Goal: Task Accomplishment & Management: Manage account settings

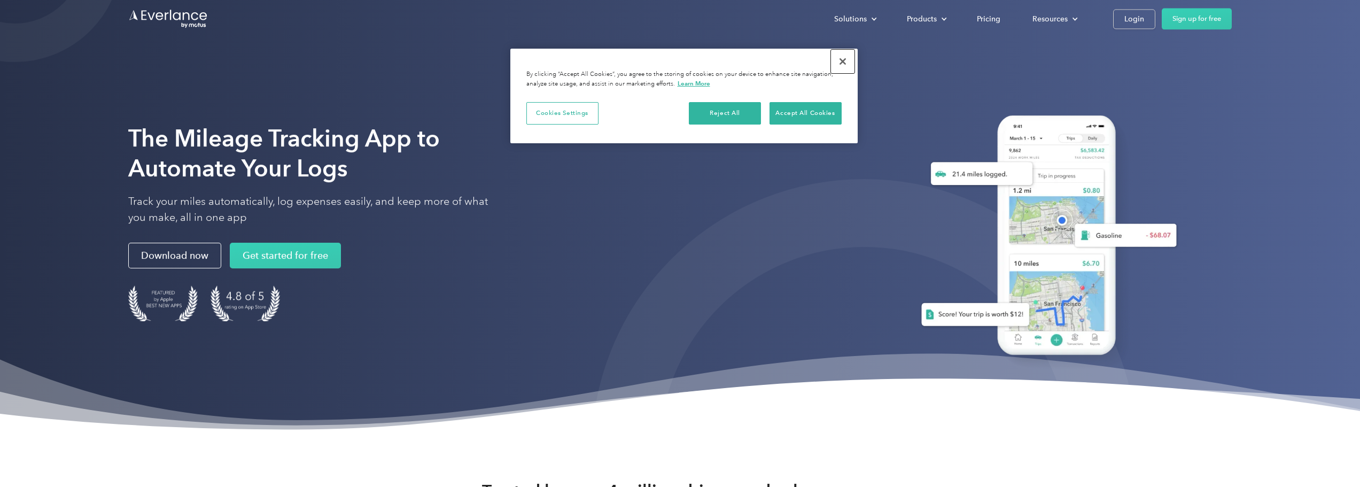
click at [842, 58] on button "Close" at bounding box center [843, 62] width 24 height 24
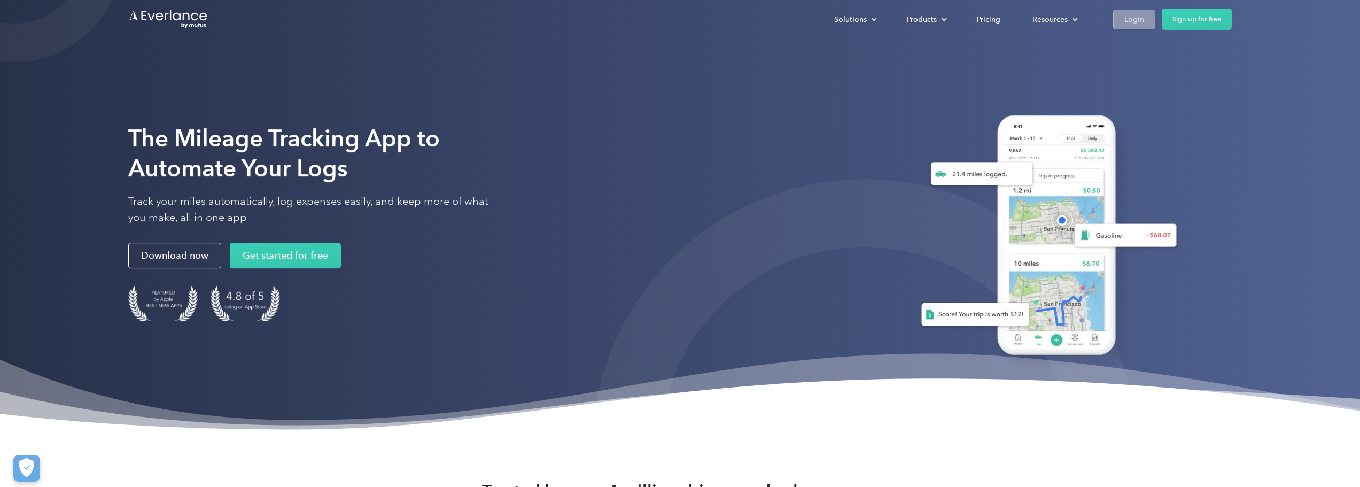
click at [1145, 18] on link "Login" at bounding box center [1134, 20] width 42 height 20
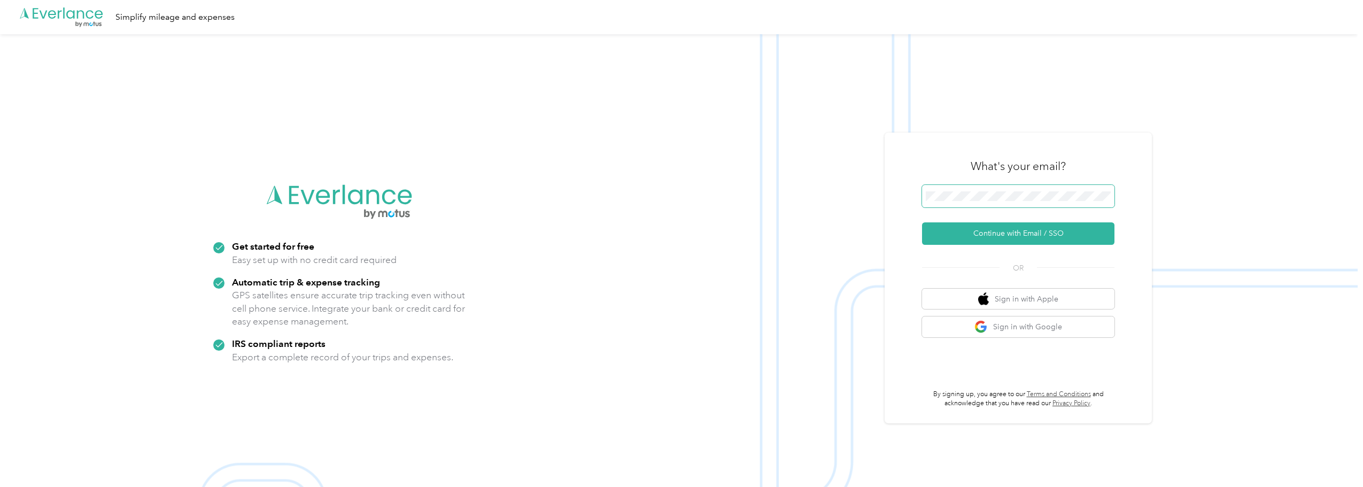
click at [981, 190] on span at bounding box center [1018, 196] width 192 height 22
click at [1049, 233] on button "Continue with Email / SSO" at bounding box center [1018, 233] width 192 height 22
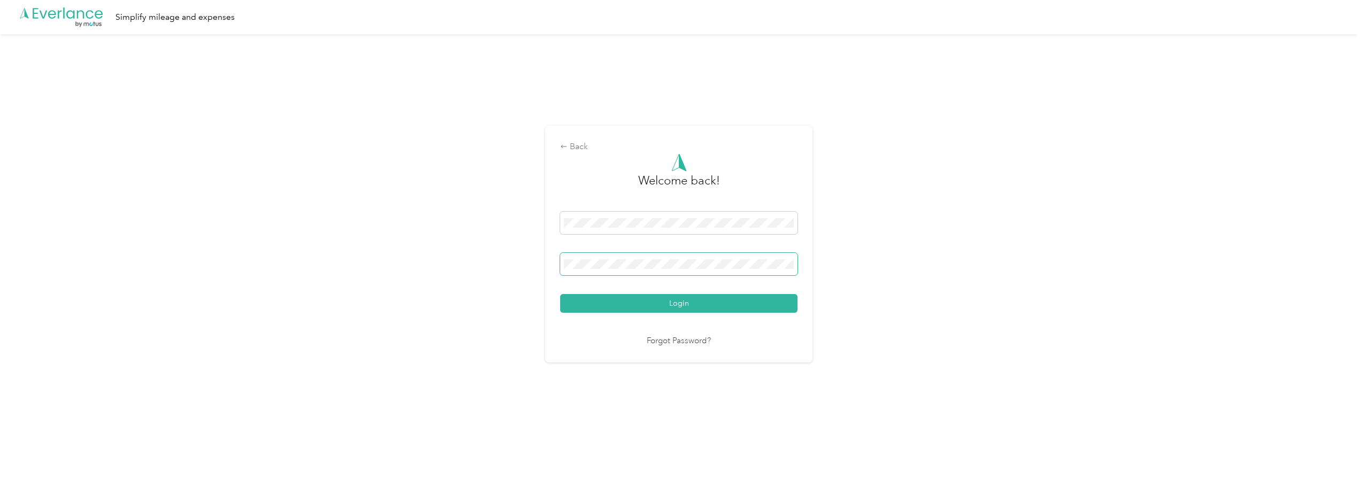
click at [645, 257] on span at bounding box center [678, 264] width 237 height 22
click at [632, 302] on button "Login" at bounding box center [678, 303] width 237 height 19
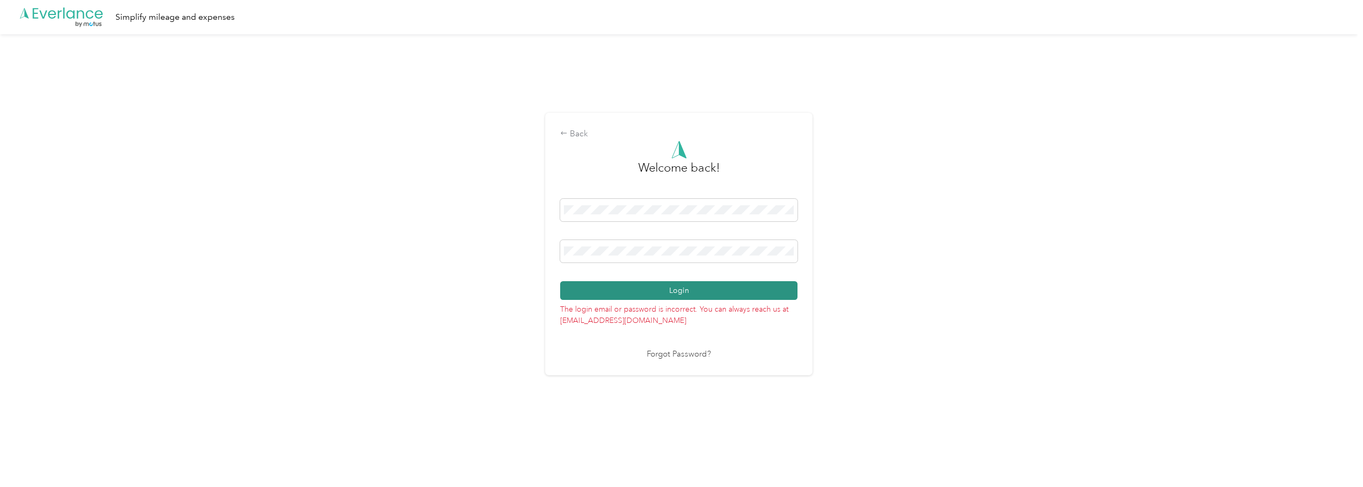
click at [629, 284] on button "Login" at bounding box center [678, 290] width 237 height 19
click at [636, 285] on button "Login" at bounding box center [678, 290] width 237 height 19
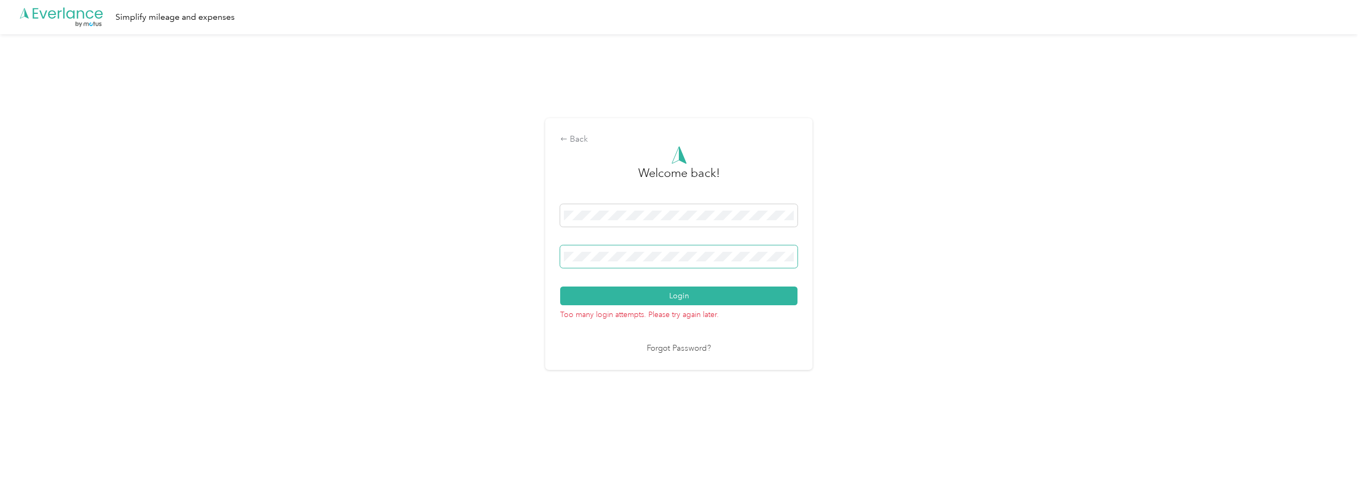
click at [638, 262] on span at bounding box center [678, 256] width 237 height 22
click at [636, 259] on span at bounding box center [678, 256] width 237 height 22
click at [639, 292] on button "Login" at bounding box center [678, 295] width 237 height 19
